Goal: Information Seeking & Learning: Find specific page/section

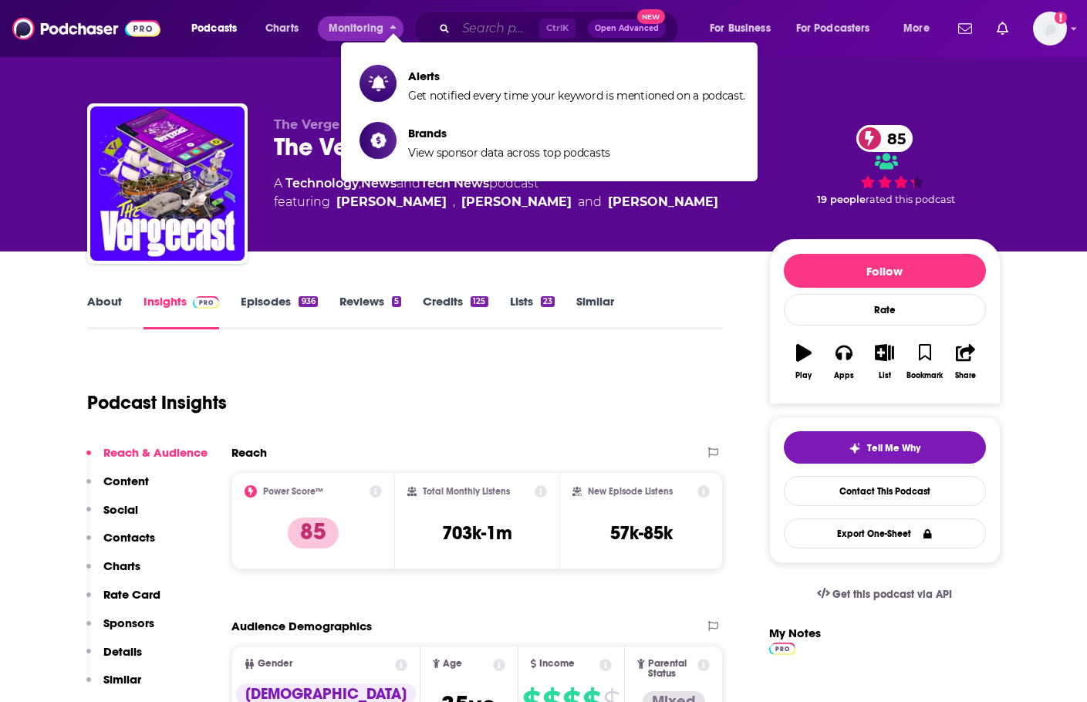
click at [488, 23] on input "Search podcasts, credits, & more..." at bounding box center [497, 28] width 83 height 25
click at [478, 30] on input "Search podcasts, credits, & more..." at bounding box center [497, 28] width 83 height 25
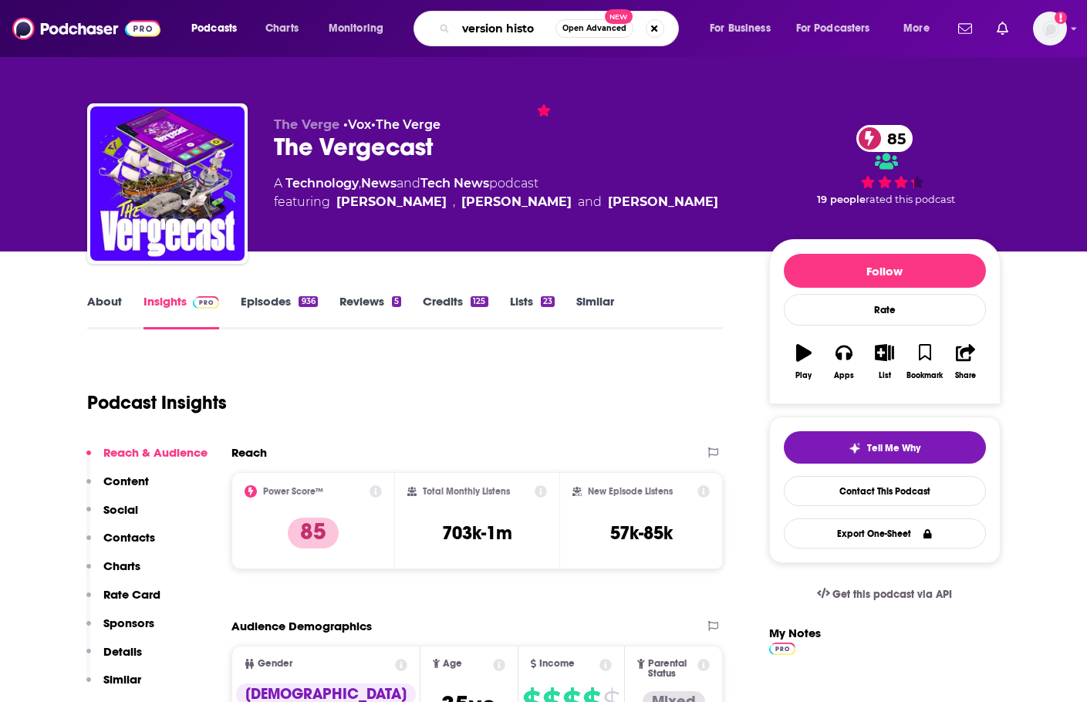
type input "version histor"
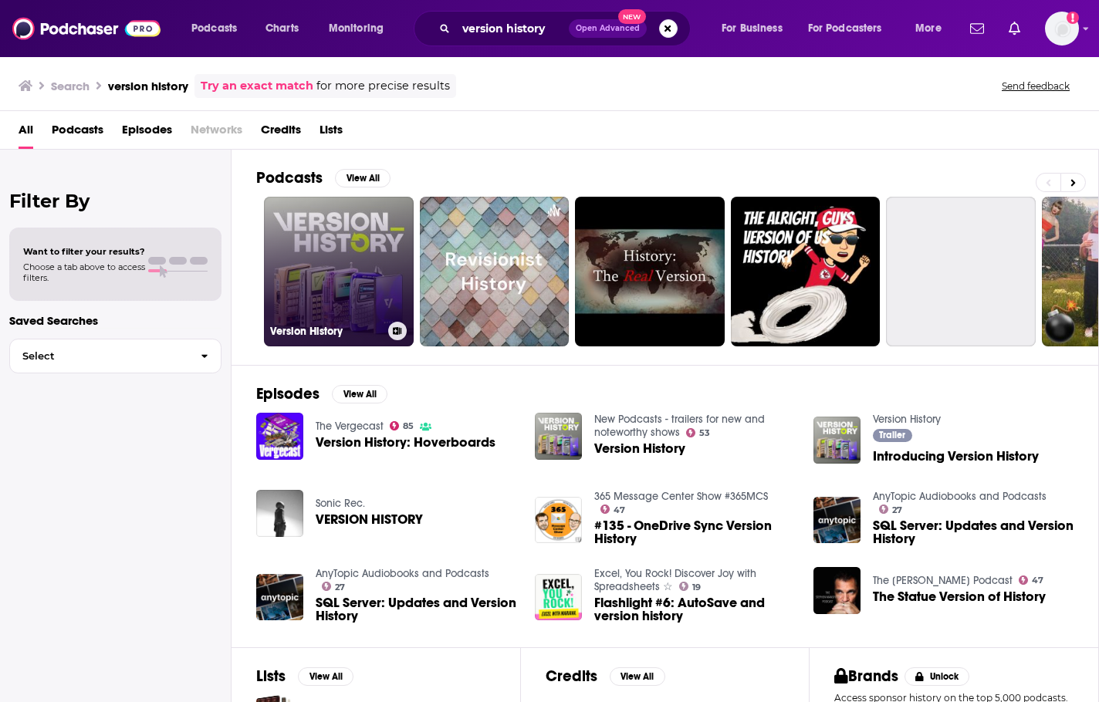
click at [375, 279] on link "Version History" at bounding box center [339, 272] width 150 height 150
